Goal: Task Accomplishment & Management: Manage account settings

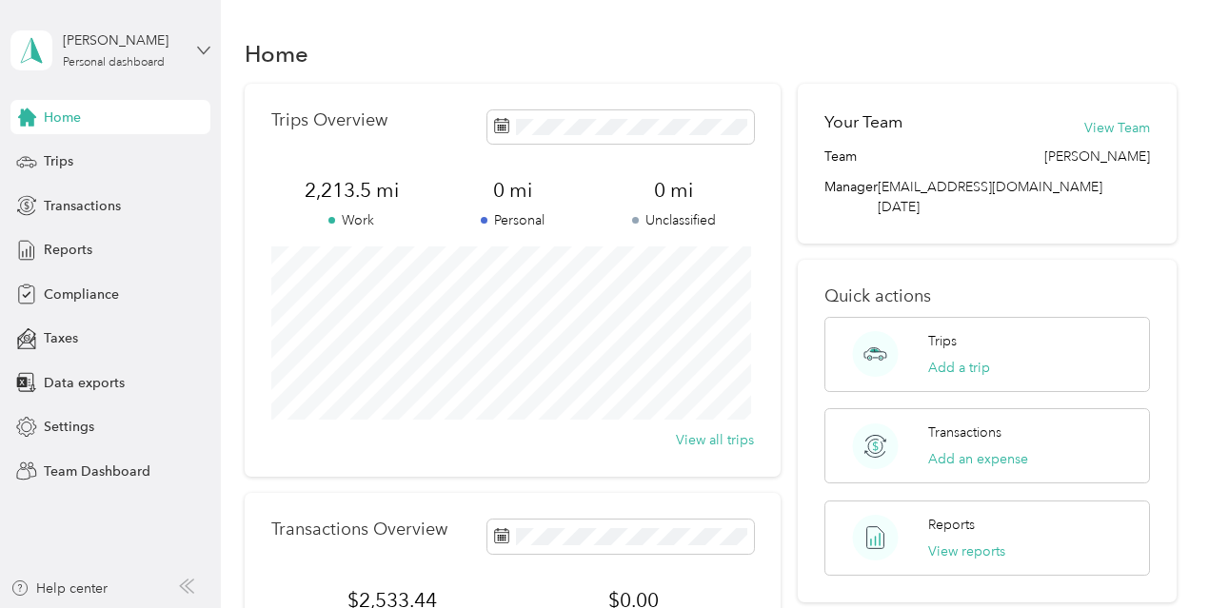
click at [205, 50] on icon at bounding box center [203, 50] width 13 height 13
click at [112, 158] on div "Team dashboard" at bounding box center [232, 148] width 416 height 33
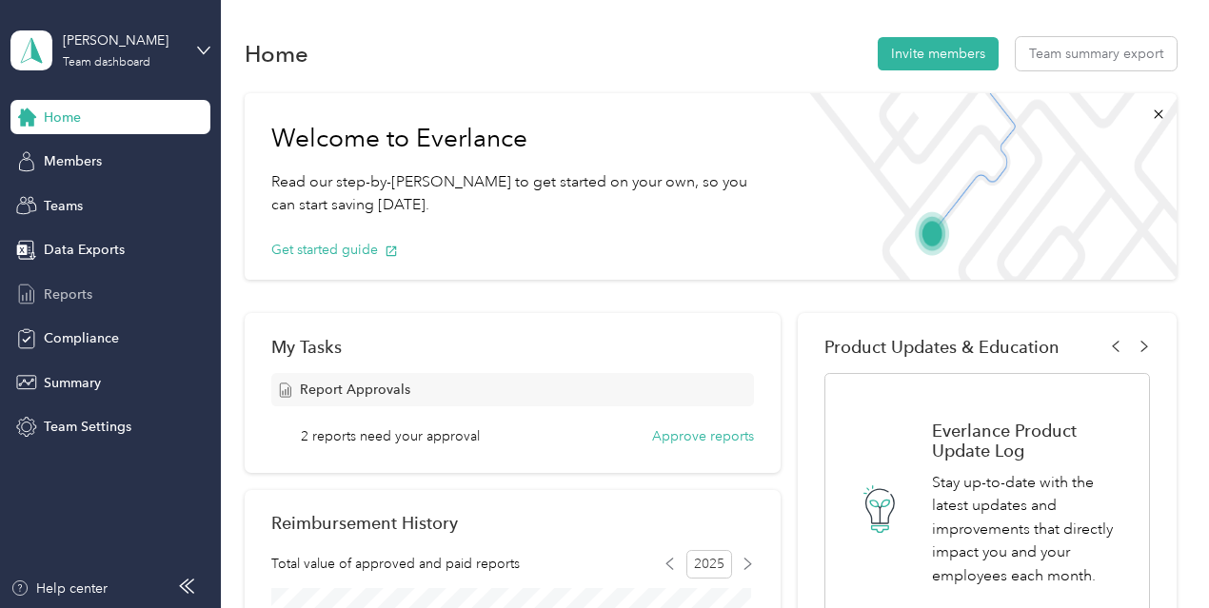
click at [83, 298] on span "Reports" at bounding box center [68, 295] width 49 height 20
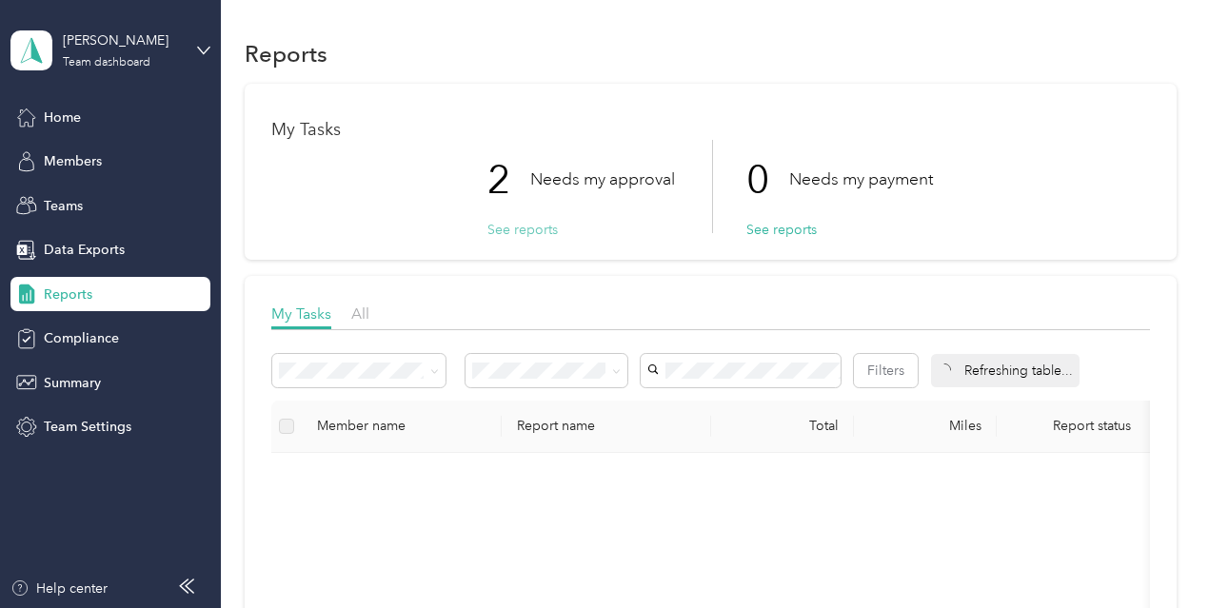
click at [542, 233] on button "See reports" at bounding box center [522, 230] width 70 height 20
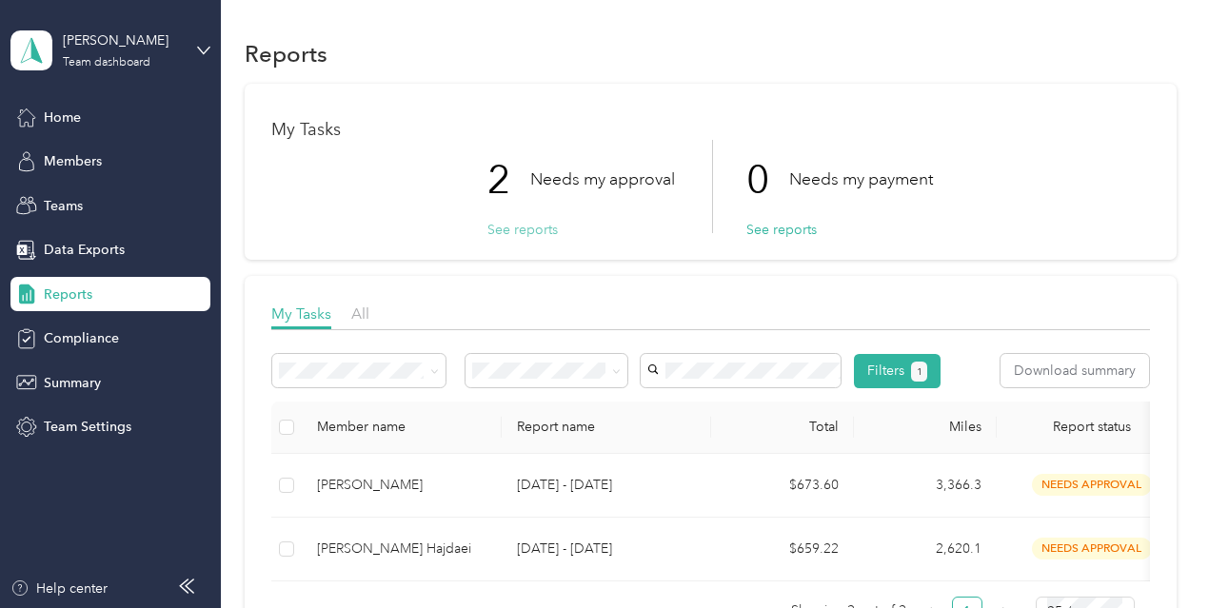
click at [516, 226] on button "See reports" at bounding box center [522, 230] width 70 height 20
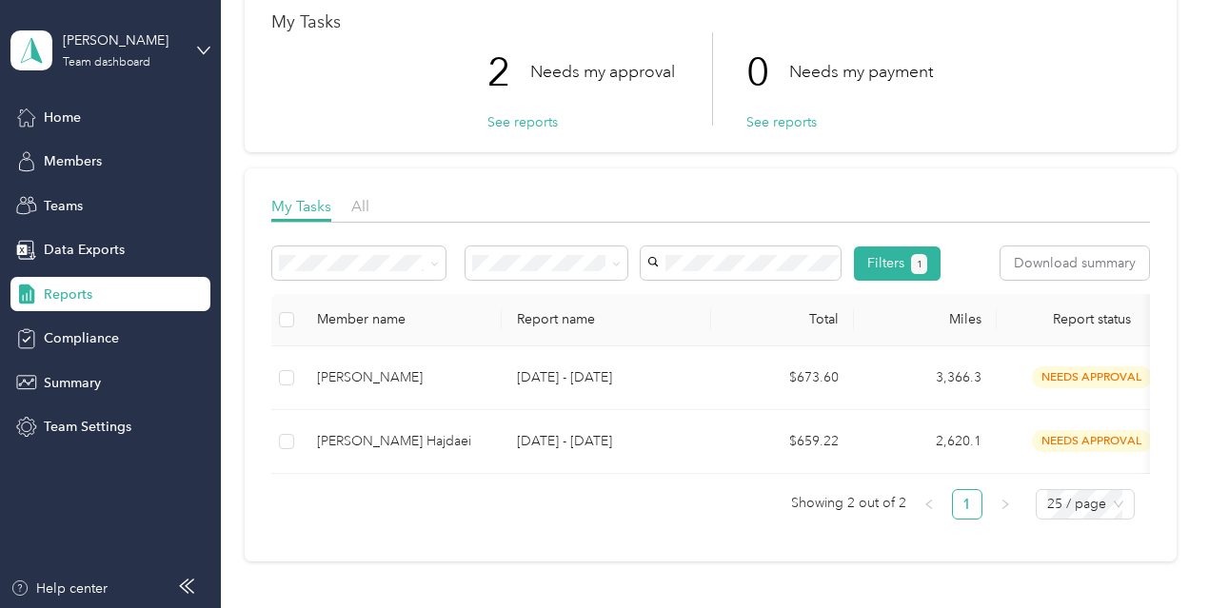
scroll to position [128, 0]
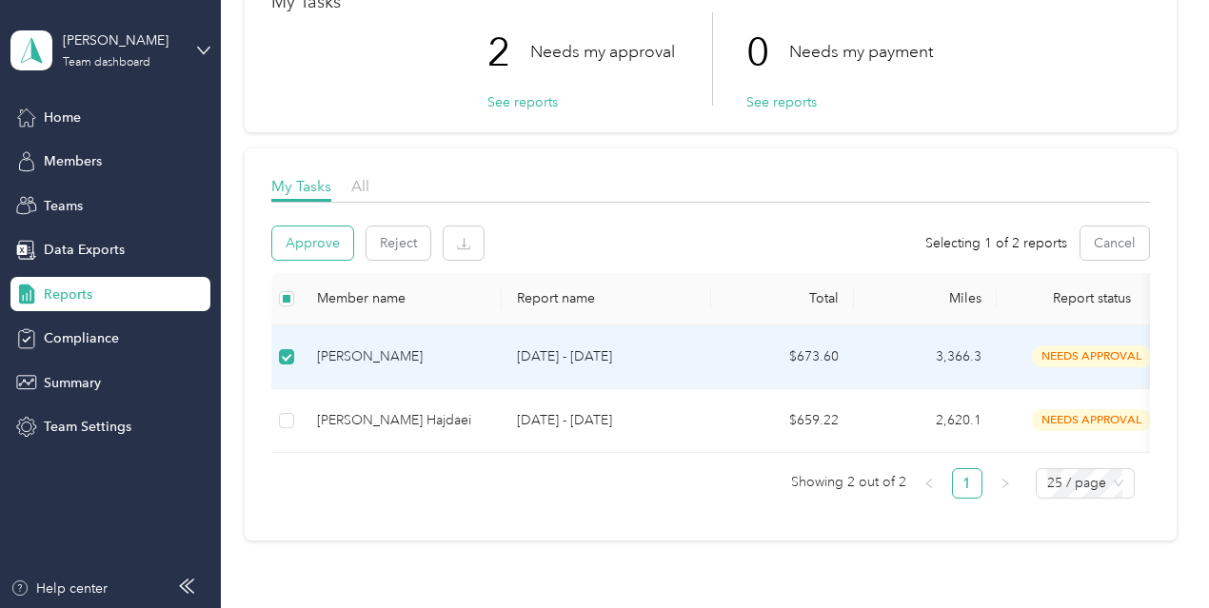
click at [312, 237] on button "Approve" at bounding box center [312, 243] width 81 height 33
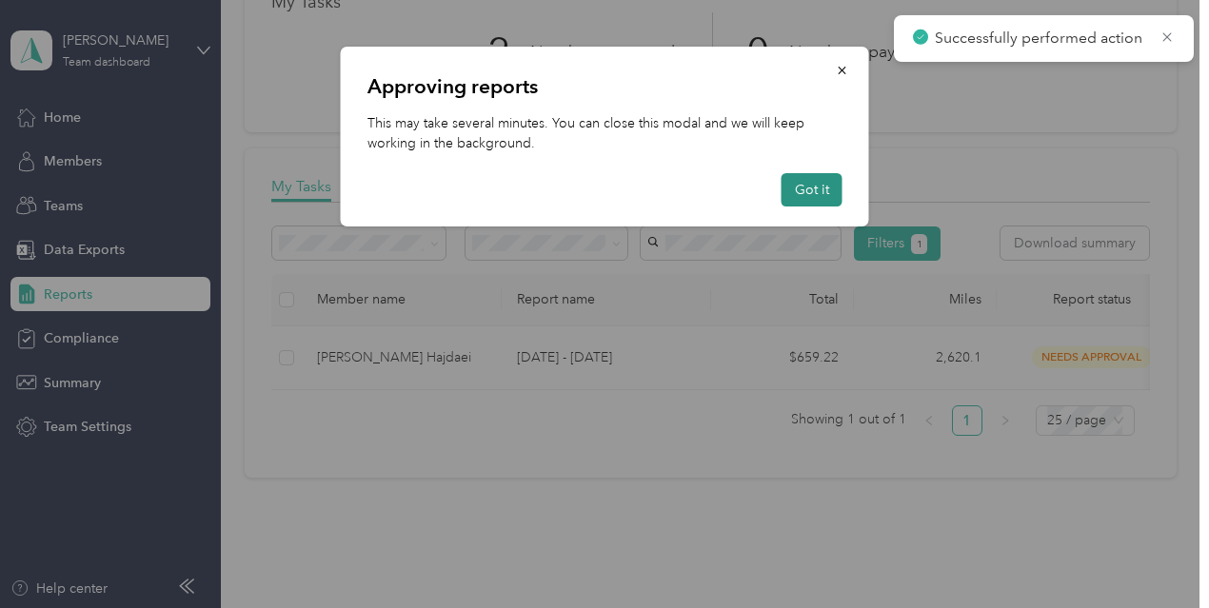
click at [808, 187] on button "Got it" at bounding box center [812, 189] width 61 height 33
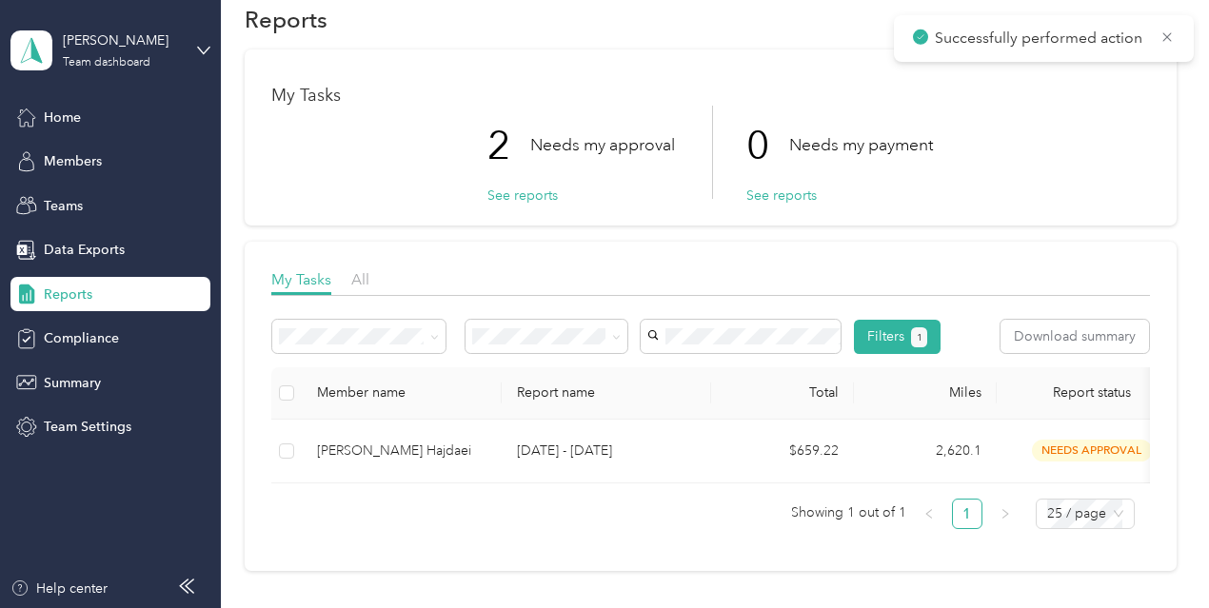
scroll to position [35, 0]
click at [520, 199] on button "See reports" at bounding box center [522, 195] width 70 height 20
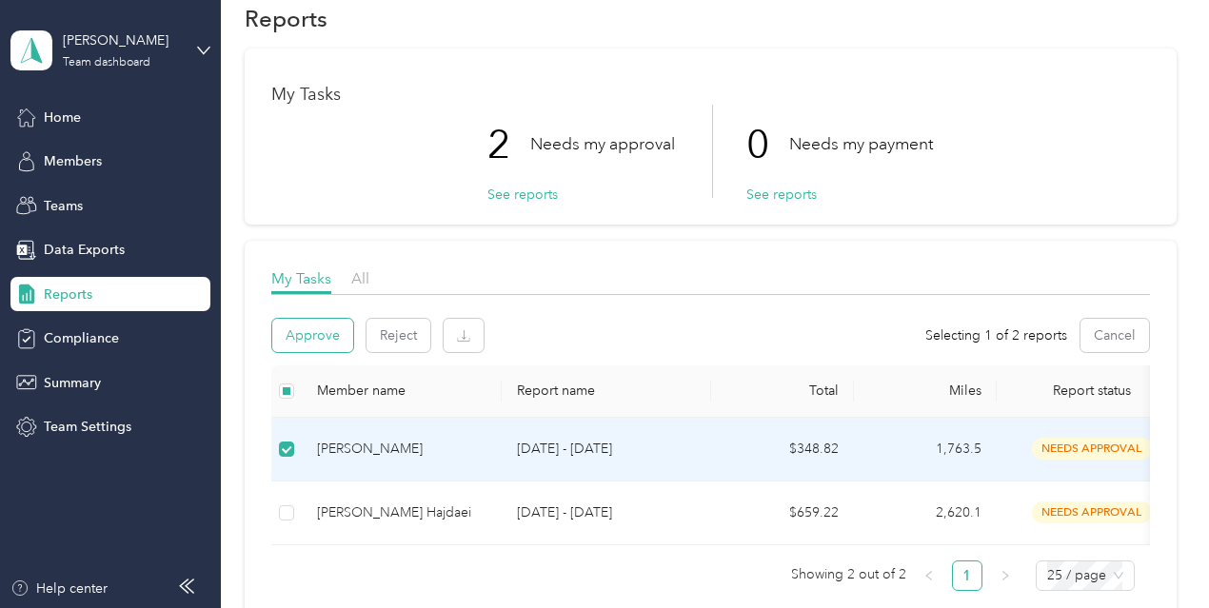
click at [295, 334] on button "Approve" at bounding box center [312, 335] width 81 height 33
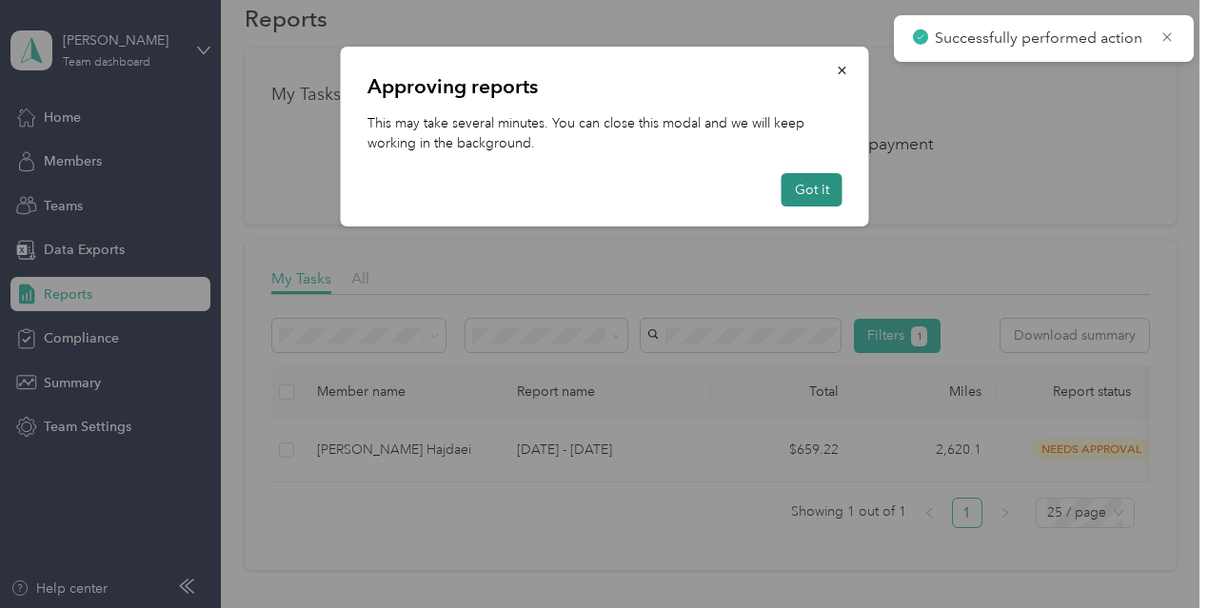
click at [817, 195] on button "Got it" at bounding box center [812, 189] width 61 height 33
